Goal: Check status: Check status

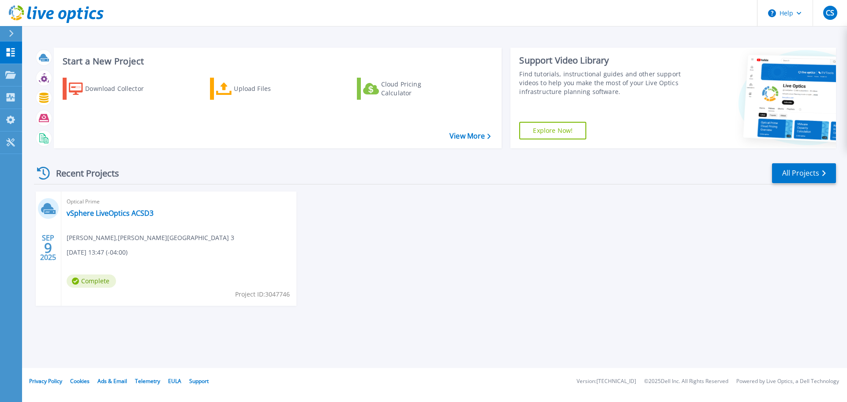
click at [202, 289] on div "Optical Prime vSphere LiveOptics ACSD3 [PERSON_NAME] , [PERSON_NAME][GEOGRAPHIC…" at bounding box center [178, 249] width 235 height 114
click at [102, 210] on link "vSphere LiveOptics ACSD3" at bounding box center [110, 213] width 87 height 9
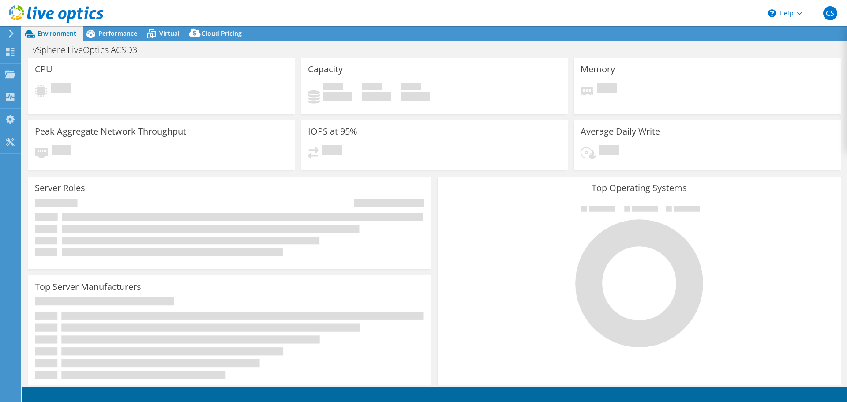
select select "USD"
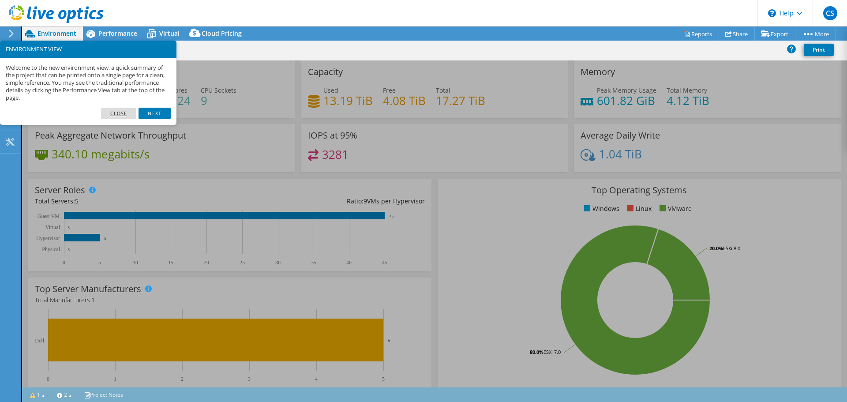
click at [129, 112] on link "Close" at bounding box center [119, 113] width 36 height 11
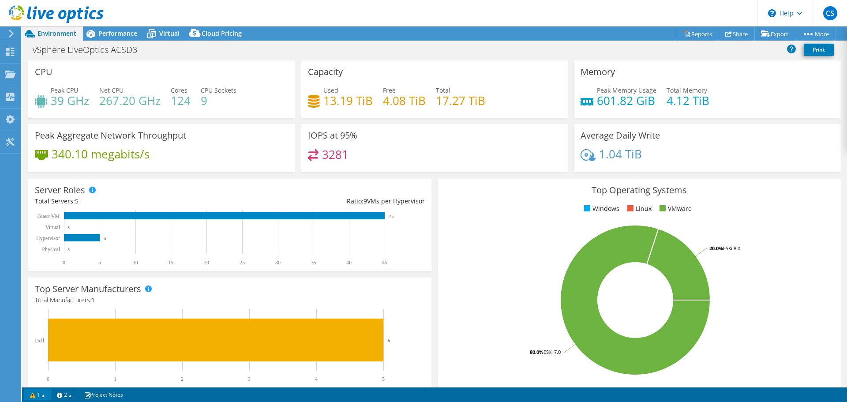
click at [36, 394] on link "1" at bounding box center [37, 394] width 27 height 11
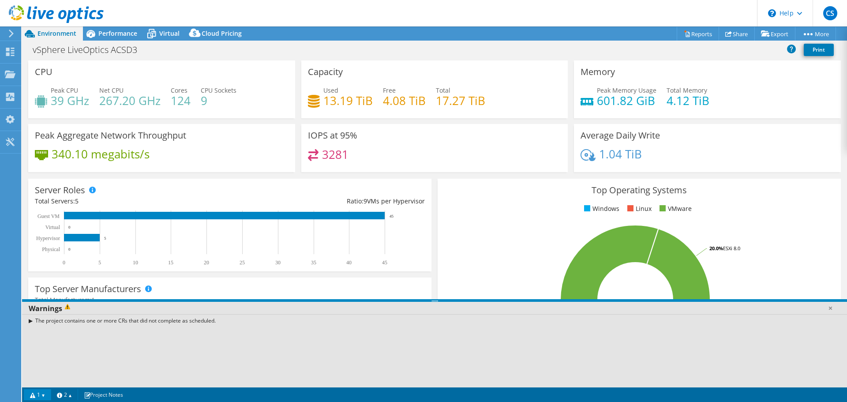
click at [36, 393] on link "1" at bounding box center [37, 394] width 27 height 11
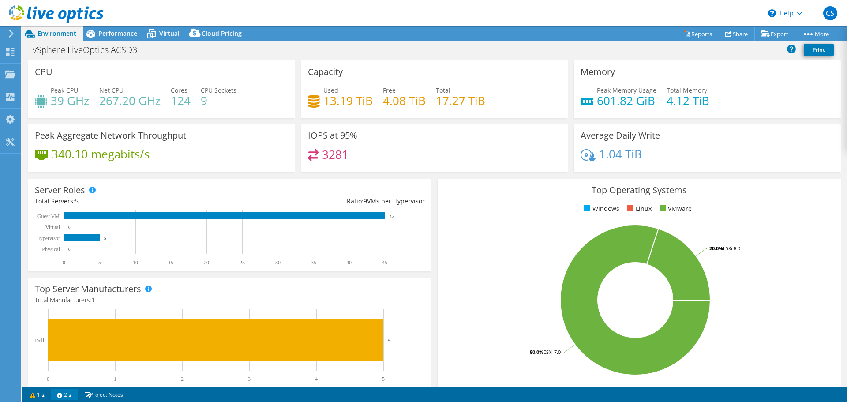
click at [62, 393] on link "2" at bounding box center [64, 394] width 27 height 11
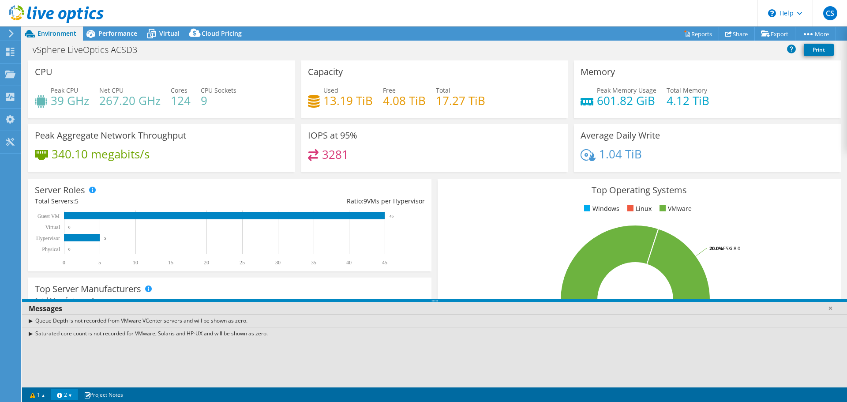
click at [63, 391] on link "2" at bounding box center [64, 394] width 27 height 11
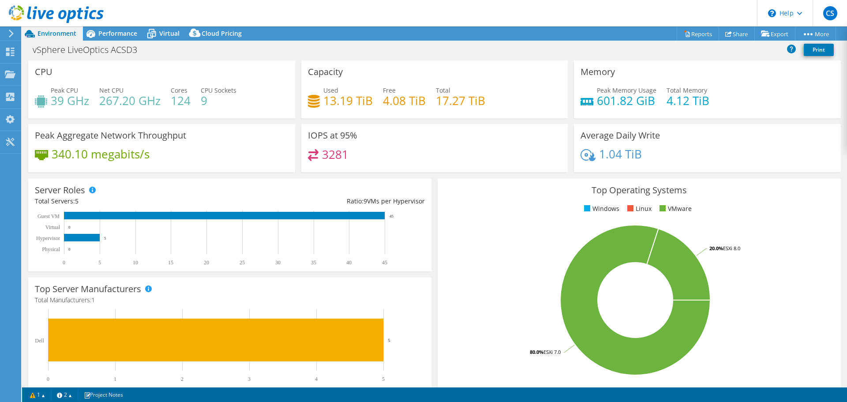
click at [632, 16] on header "CS End User [PERSON_NAME] [EMAIL_ADDRESS][DOMAIN_NAME] [PERSON_NAME][GEOGRAPHIC…" at bounding box center [423, 13] width 847 height 26
drag, startPoint x: 171, startPoint y: 0, endPoint x: 278, endPoint y: 7, distance: 107.0
click at [278, 7] on header "CS End User [PERSON_NAME] [EMAIL_ADDRESS][DOMAIN_NAME] [PERSON_NAME][GEOGRAPHIC…" at bounding box center [423, 13] width 847 height 26
